Goal: Task Accomplishment & Management: Manage account settings

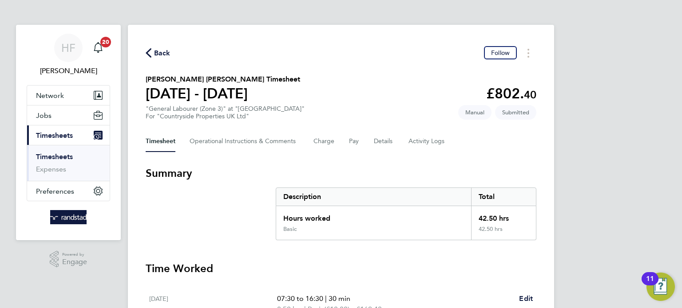
click at [66, 154] on link "Timesheets" at bounding box center [54, 157] width 37 height 8
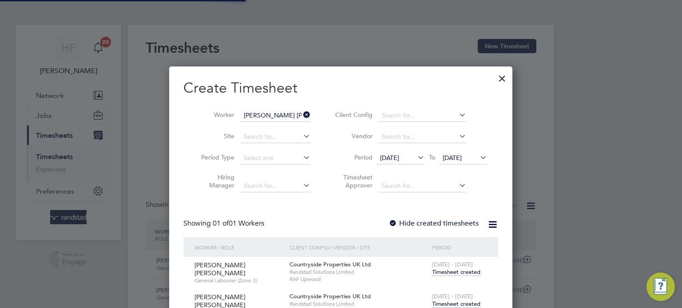
click at [504, 80] on div at bounding box center [502, 76] width 16 height 16
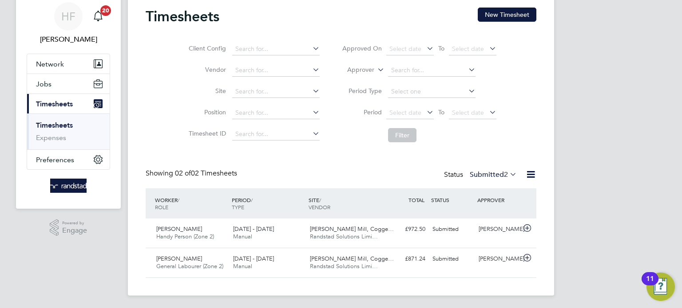
scroll to position [32, 0]
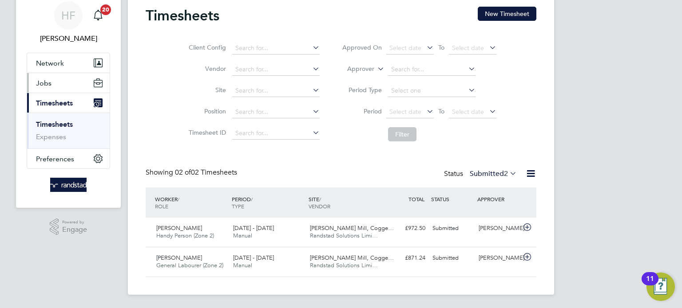
click at [43, 86] on span "Jobs" at bounding box center [44, 83] width 16 height 8
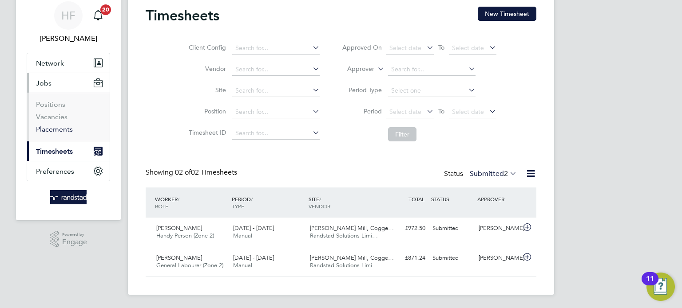
click at [57, 127] on link "Placements" at bounding box center [54, 129] width 37 height 8
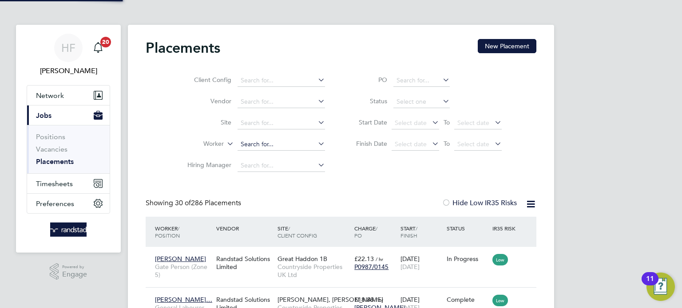
scroll to position [33, 77]
click at [256, 123] on input at bounding box center [280, 123] width 87 height 12
click at [259, 138] on li "Hampton Water s (Peterborough)" at bounding box center [300, 135] width 126 height 12
type input "Hampton Waters (Peterborough)"
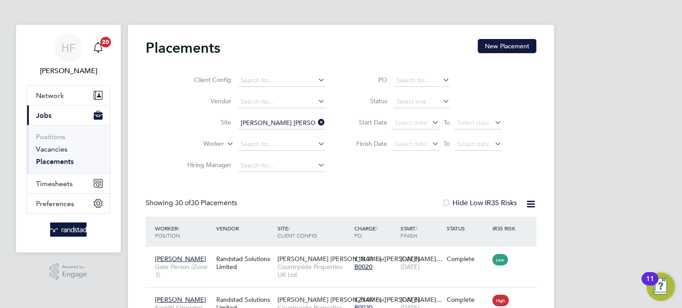
click at [41, 150] on link "Vacancies" at bounding box center [52, 149] width 32 height 8
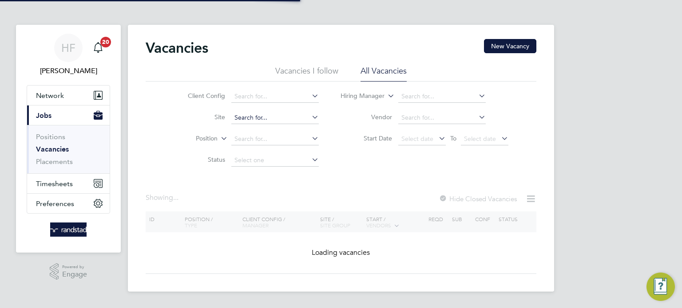
click at [261, 117] on input at bounding box center [274, 118] width 87 height 12
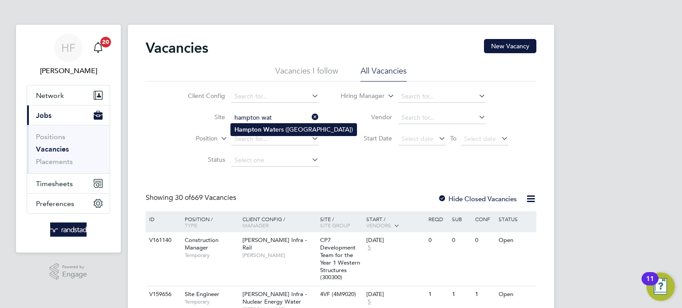
click at [250, 132] on b "Hampton" at bounding box center [247, 130] width 27 height 8
type input "Hampton Waters (Peterborough)"
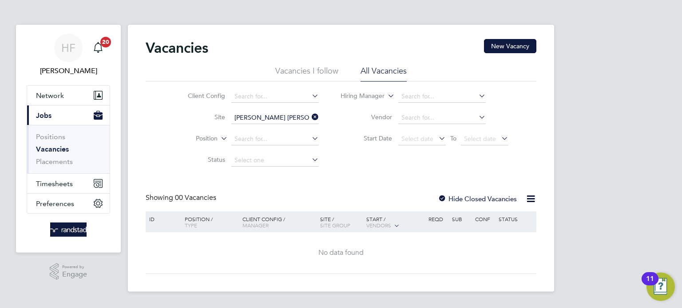
click at [467, 197] on label "Hide Closed Vacancies" at bounding box center [477, 199] width 79 height 8
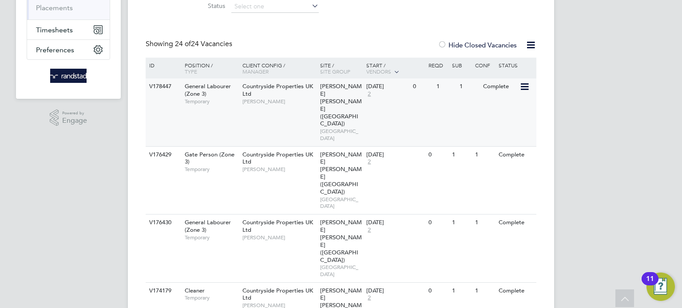
click at [269, 97] on div "Countryside Properties UK Ltd David Kingston" at bounding box center [279, 94] width 78 height 31
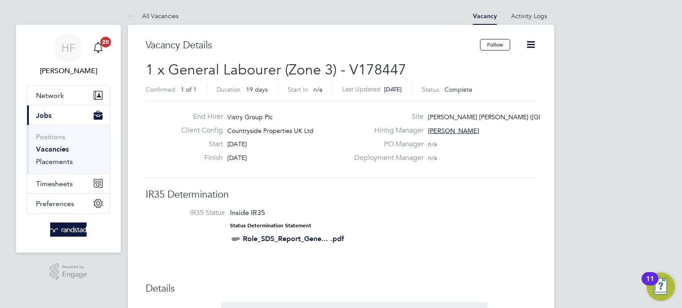
click at [48, 159] on link "Placements" at bounding box center [54, 162] width 37 height 8
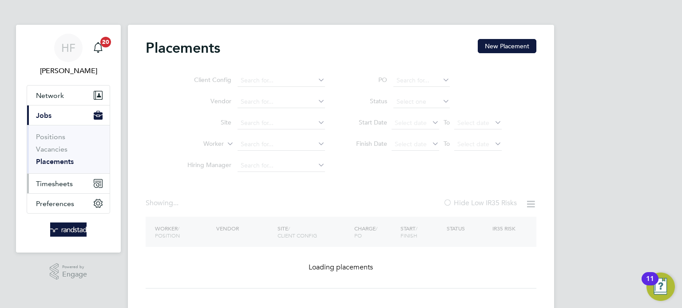
click at [56, 180] on span "Timesheets" at bounding box center [54, 184] width 37 height 8
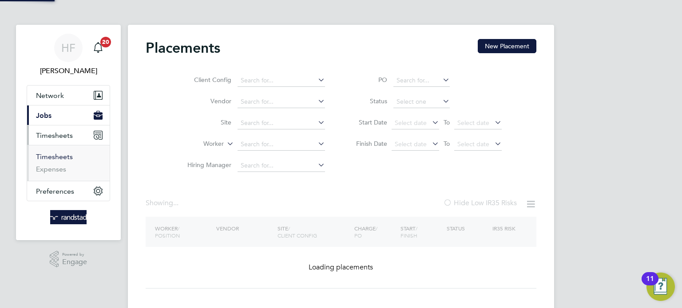
click at [55, 156] on link "Timesheets" at bounding box center [54, 157] width 37 height 8
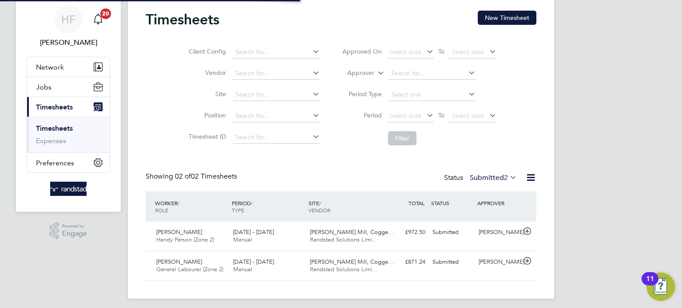
scroll to position [32, 0]
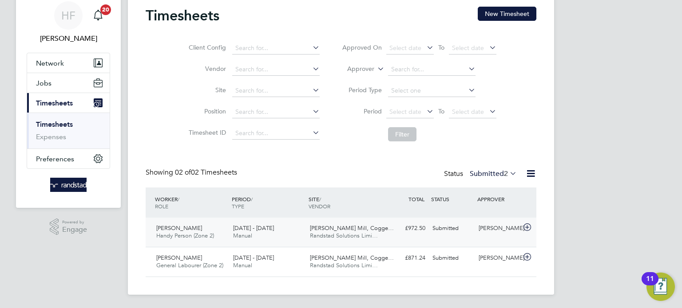
click at [447, 236] on div "[PERSON_NAME] Handy Person (Zone 2) [DATE] - [DATE] [DATE] - [DATE] Manual [PER…" at bounding box center [341, 232] width 391 height 29
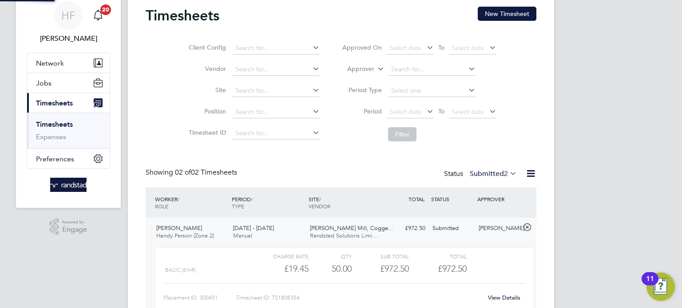
scroll to position [15, 86]
click at [502, 299] on link "View Details" at bounding box center [504, 298] width 32 height 8
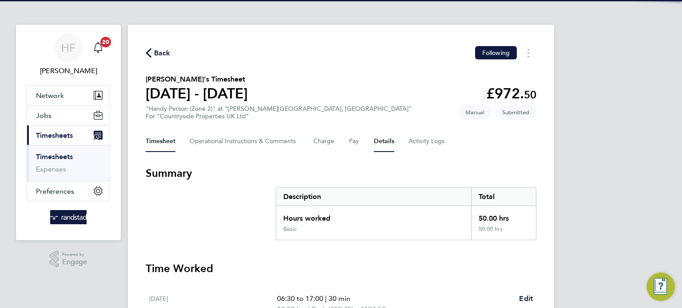
click at [386, 146] on button "Details" at bounding box center [384, 141] width 20 height 21
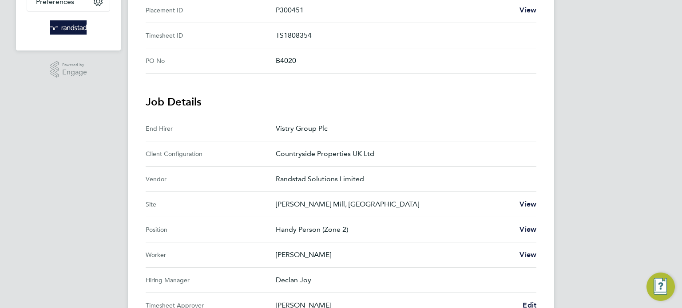
scroll to position [270, 0]
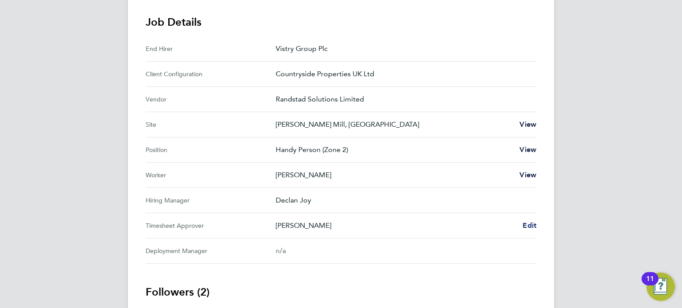
click at [529, 227] on span "Edit" at bounding box center [529, 225] width 14 height 8
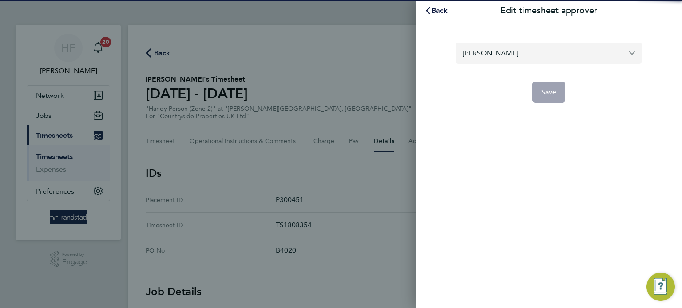
click at [494, 55] on input "[PERSON_NAME]" at bounding box center [548, 53] width 186 height 21
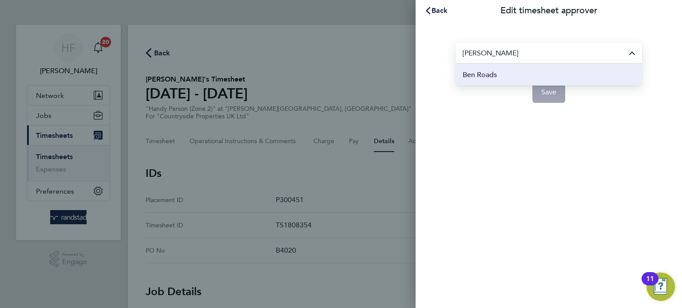
click at [525, 77] on li "Ben Roads" at bounding box center [548, 75] width 186 height 22
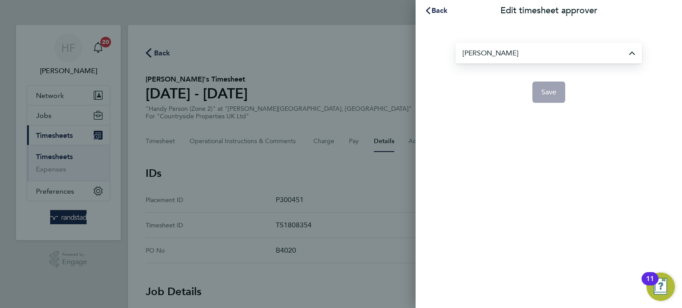
type input "Ben Roads"
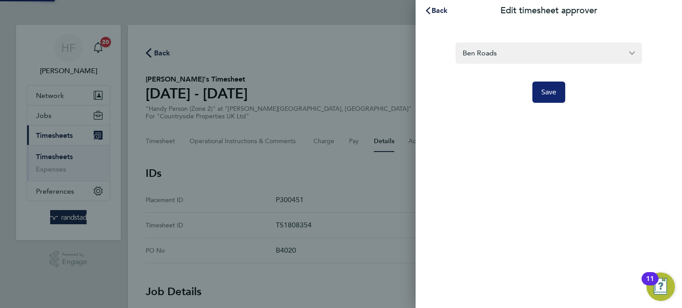
click at [546, 95] on span "Save" at bounding box center [549, 92] width 16 height 9
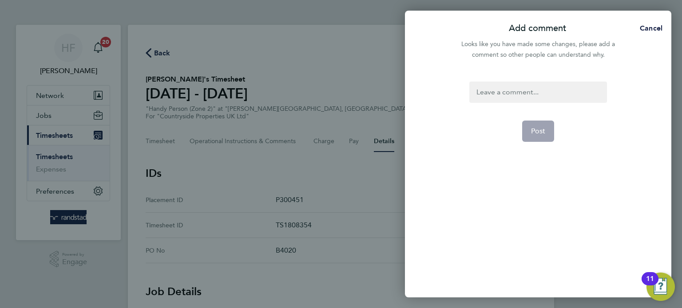
click at [491, 94] on div at bounding box center [537, 92] width 137 height 21
click at [492, 94] on div at bounding box center [537, 92] width 137 height 21
click at [535, 130] on span "Post" at bounding box center [538, 131] width 15 height 9
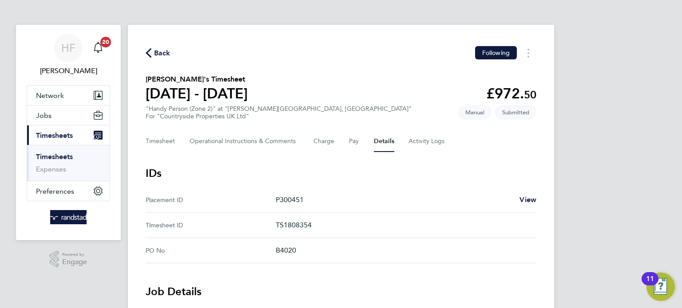
click at [64, 157] on link "Timesheets" at bounding box center [54, 157] width 37 height 8
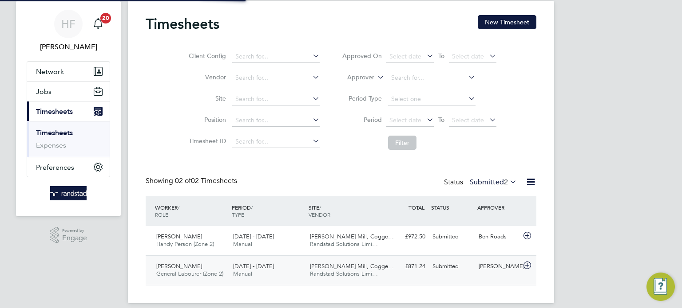
scroll to position [32, 0]
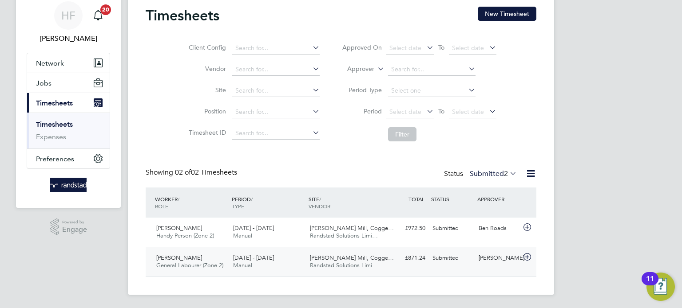
click at [471, 260] on div "Submitted" at bounding box center [452, 258] width 46 height 15
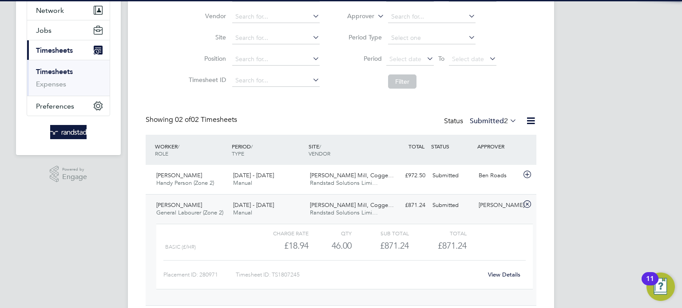
scroll to position [98, 0]
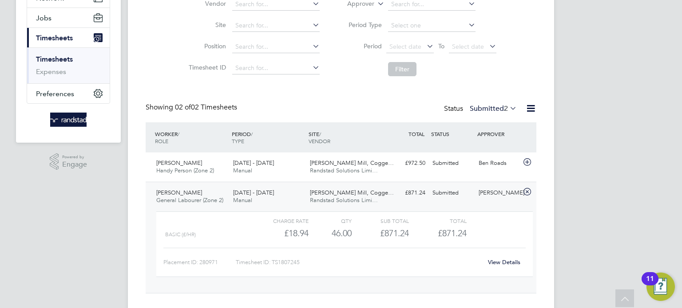
click at [503, 261] on link "View Details" at bounding box center [504, 263] width 32 height 8
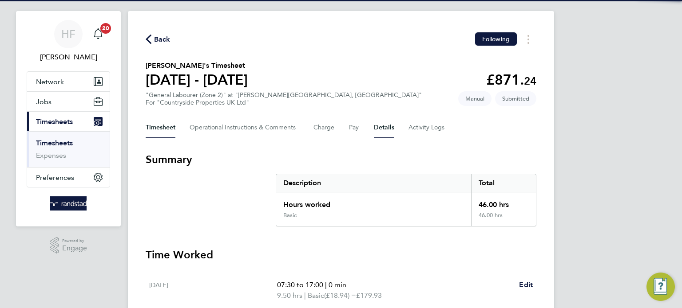
scroll to position [14, 0]
click at [385, 127] on button "Details" at bounding box center [384, 127] width 20 height 21
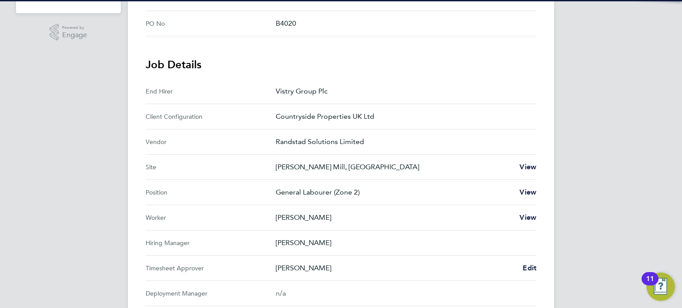
scroll to position [228, 0]
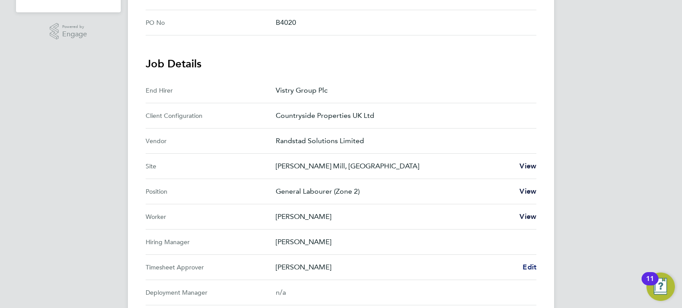
click at [532, 265] on span "Edit" at bounding box center [529, 267] width 14 height 8
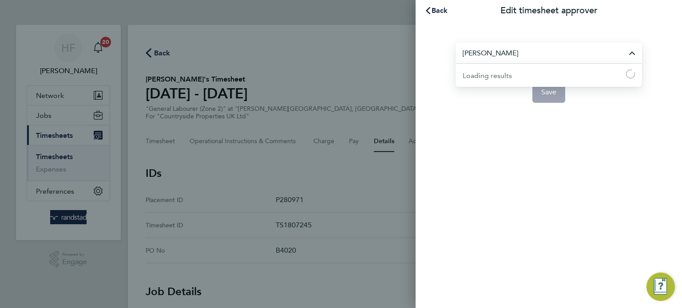
click at [494, 52] on input "[PERSON_NAME]" at bounding box center [548, 53] width 186 height 21
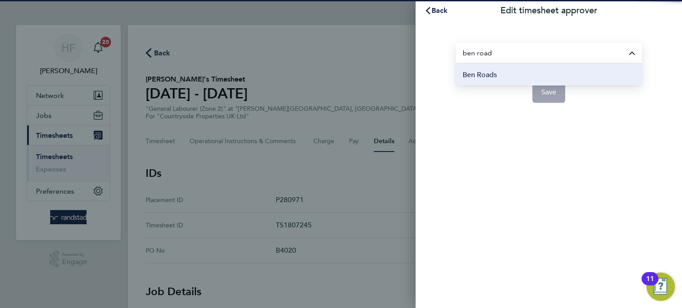
click at [481, 78] on span "Ben Roads" at bounding box center [480, 75] width 34 height 11
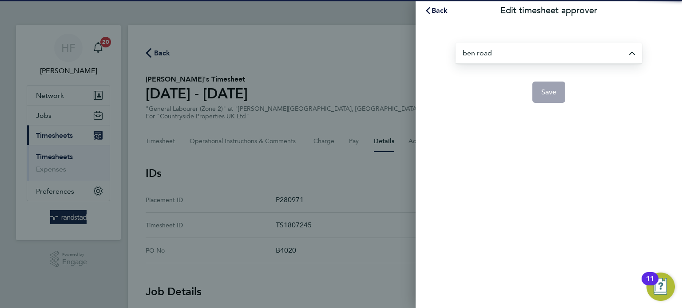
type input "Ben Roads"
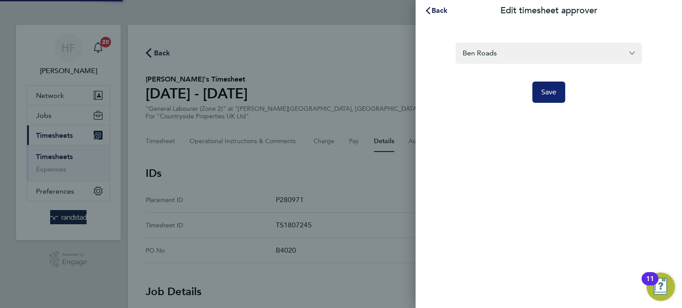
click at [558, 99] on button "Save" at bounding box center [548, 92] width 33 height 21
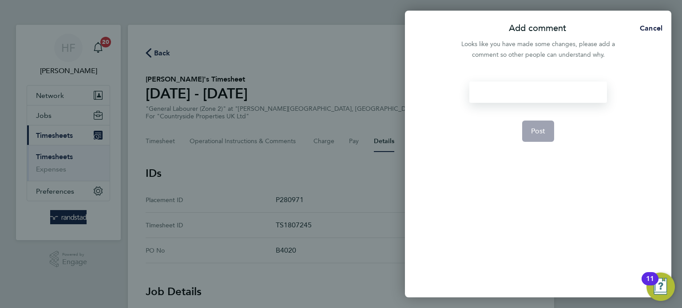
click at [492, 92] on div at bounding box center [537, 92] width 137 height 21
click at [501, 93] on div at bounding box center [537, 92] width 137 height 21
click at [532, 132] on span "Post" at bounding box center [538, 131] width 15 height 9
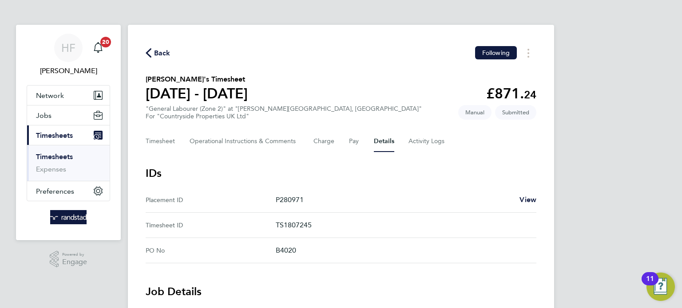
click at [57, 159] on link "Timesheets" at bounding box center [54, 157] width 37 height 8
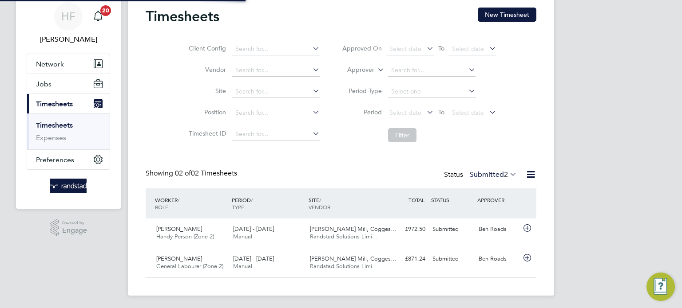
scroll to position [22, 77]
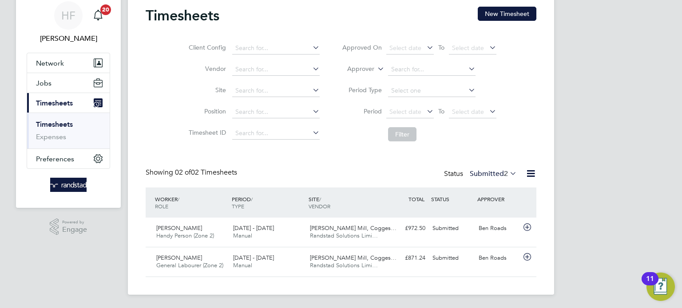
click at [59, 126] on link "Timesheets" at bounding box center [54, 124] width 37 height 8
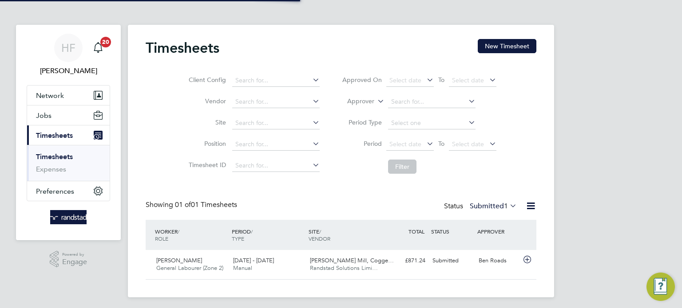
scroll to position [3, 0]
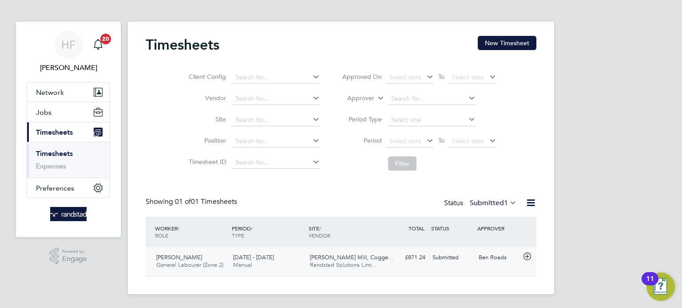
click at [399, 265] on div "[PERSON_NAME] Rocks General Labourer (Zone 2) [DATE] - [DATE] [DATE] - [DATE] M…" at bounding box center [341, 261] width 391 height 29
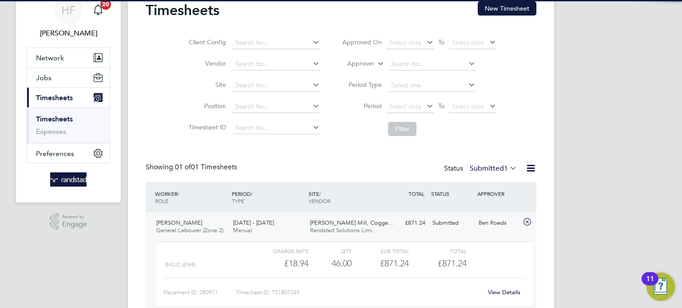
scroll to position [41, 0]
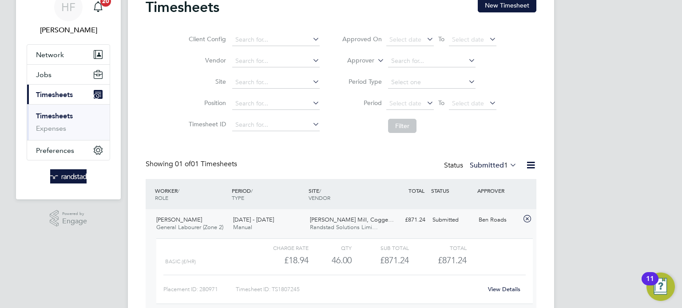
click at [500, 289] on link "View Details" at bounding box center [504, 290] width 32 height 8
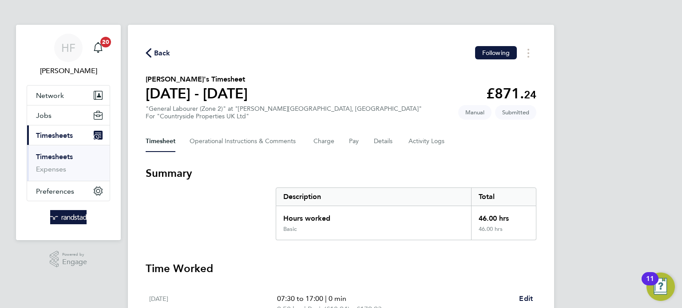
click at [46, 155] on link "Timesheets" at bounding box center [54, 157] width 37 height 8
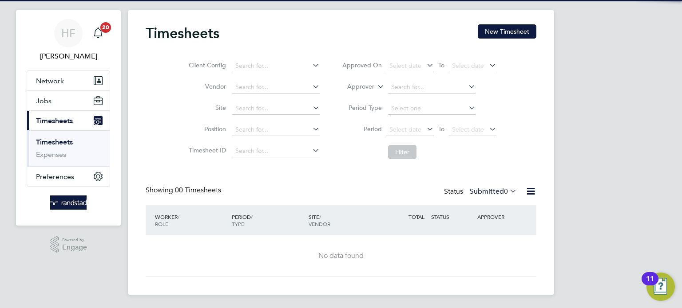
scroll to position [15, 0]
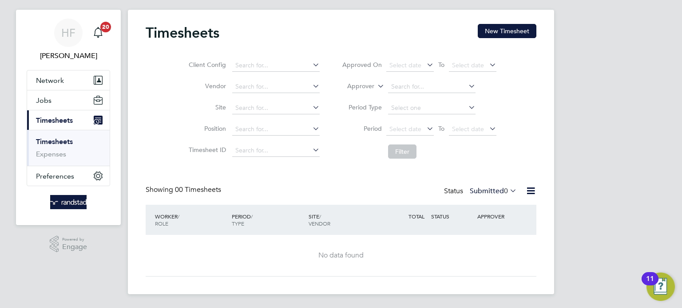
click at [54, 136] on ul "Timesheets Expenses" at bounding box center [68, 148] width 83 height 36
click at [53, 140] on link "Timesheets" at bounding box center [54, 142] width 37 height 8
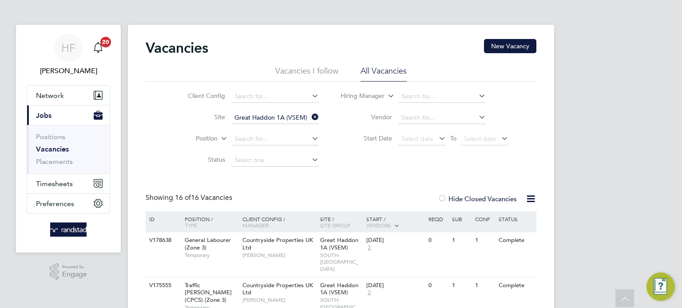
scroll to position [99, 0]
